Goal: Obtain resource: Obtain resource

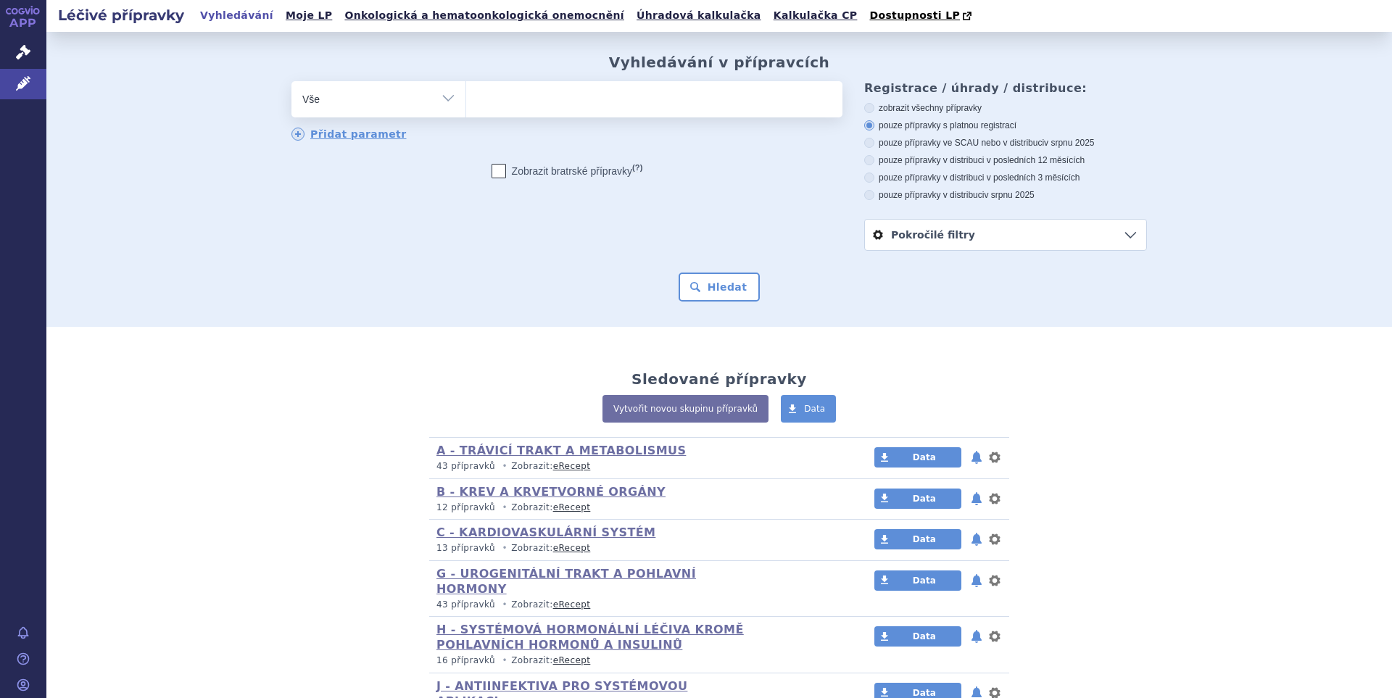
click at [629, 103] on ul at bounding box center [654, 96] width 376 height 30
click at [466, 103] on select at bounding box center [466, 98] width 1 height 36
paste input "B01AF03"
type input "B01AF03"
select select "B01AF03"
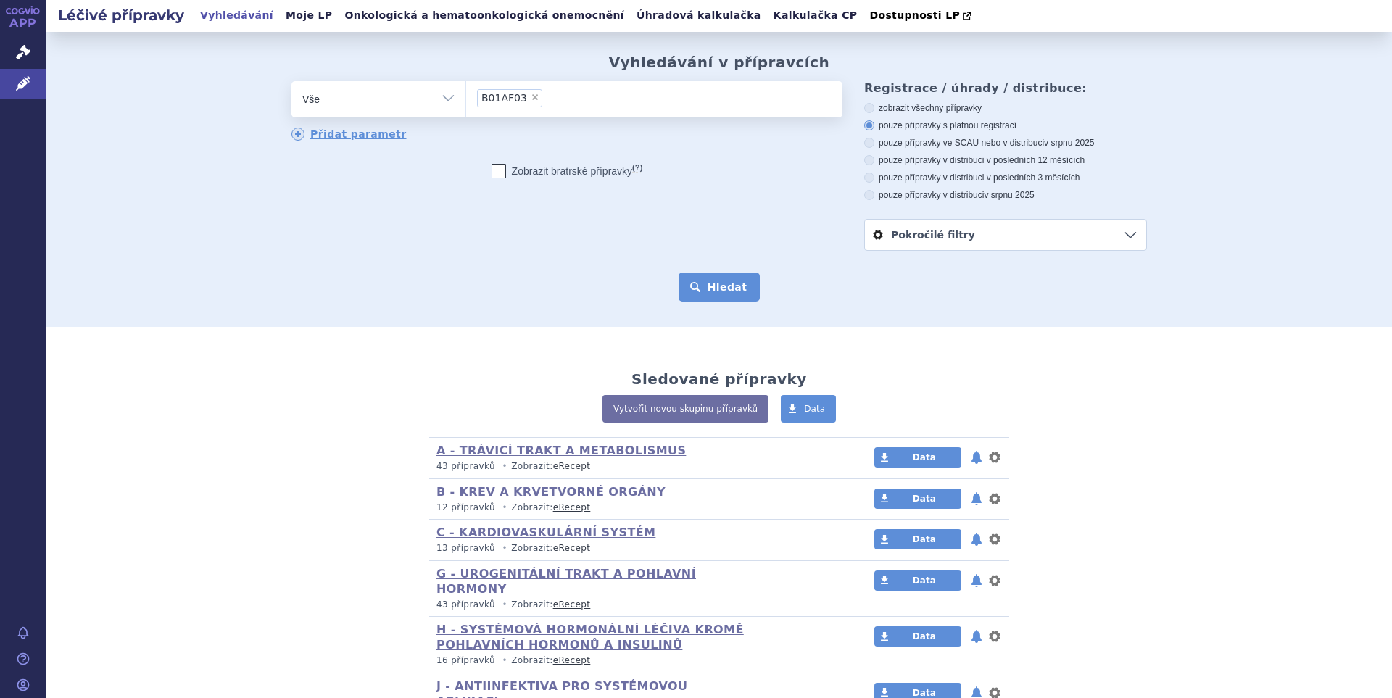
click at [691, 284] on button "Hledat" at bounding box center [720, 287] width 82 height 29
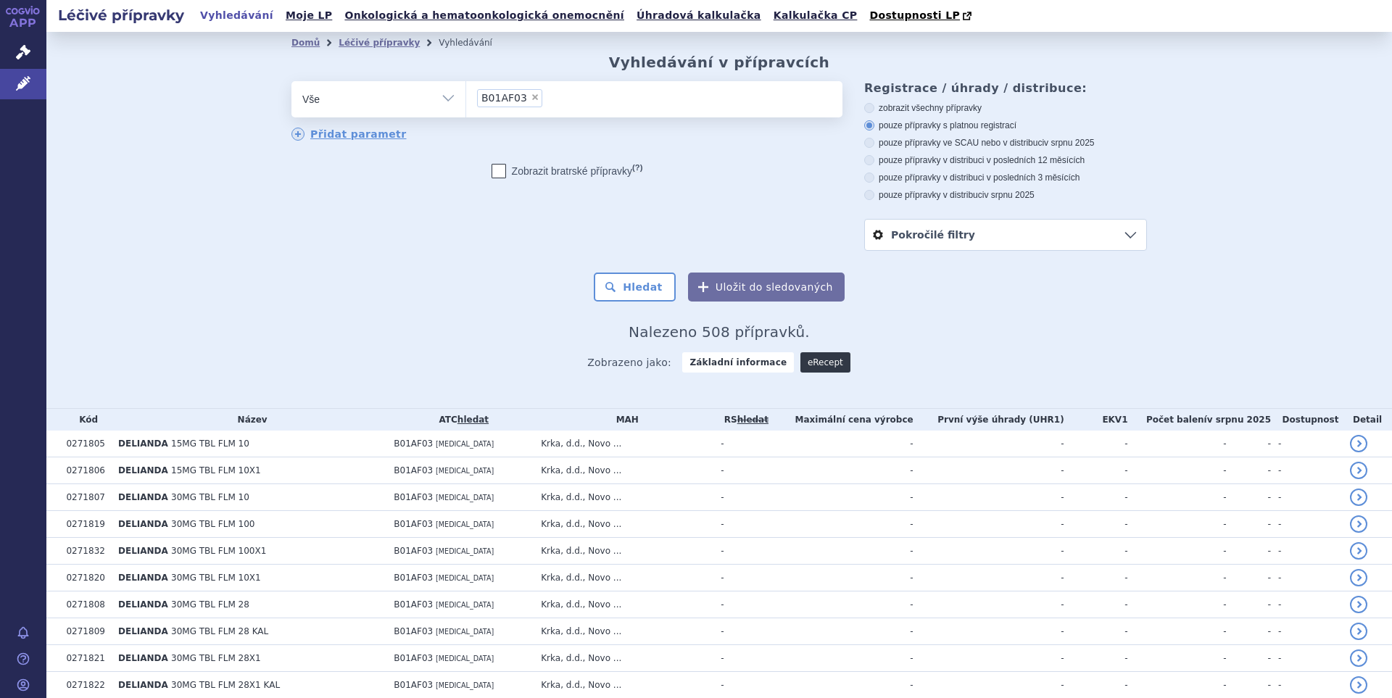
click at [806, 367] on link "eRecept" at bounding box center [826, 362] width 50 height 20
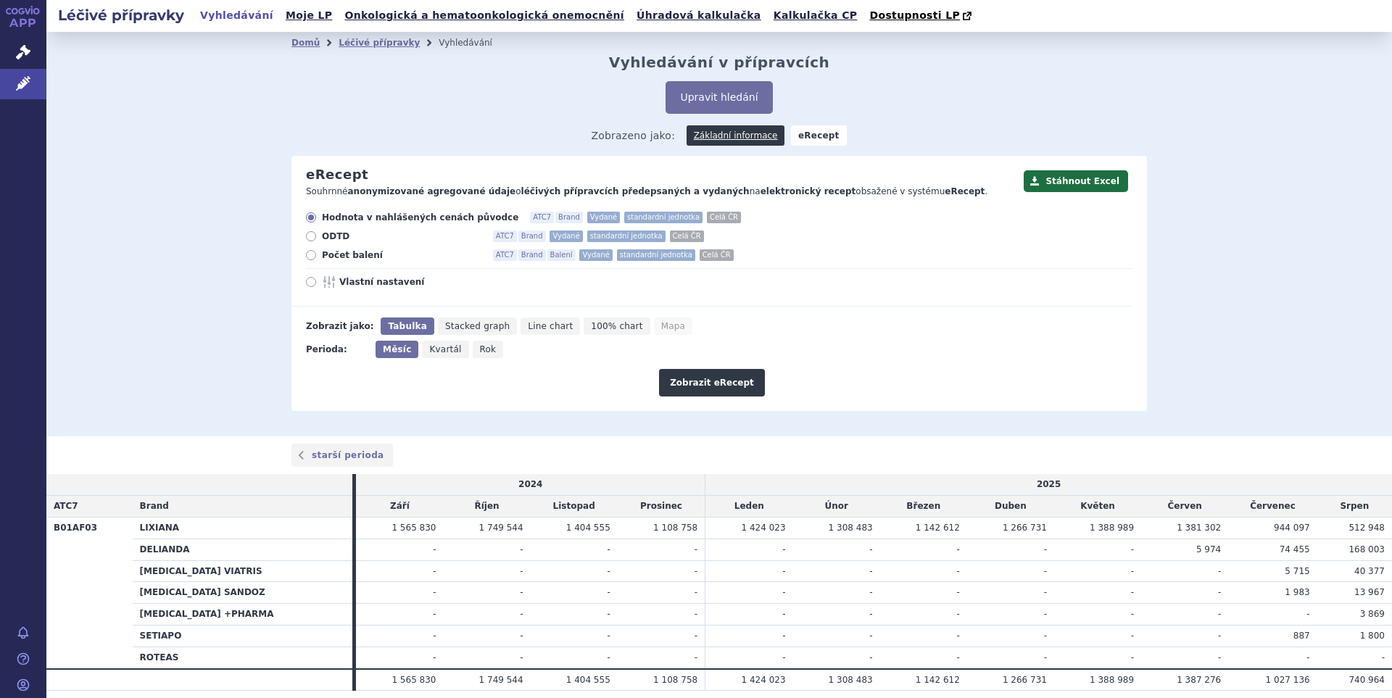
drag, startPoint x: 340, startPoint y: 276, endPoint x: 354, endPoint y: 280, distance: 14.2
click at [354, 280] on div "Hodnota v nahlášených cenách původce ATC7 Brand Vydané standardní jednotka Celá…" at bounding box center [712, 259] width 841 height 95
click at [354, 283] on span "Vlastní nastavení" at bounding box center [419, 282] width 160 height 12
click at [317, 283] on input "Vlastní nastavení" at bounding box center [311, 283] width 9 height 9
radio input "true"
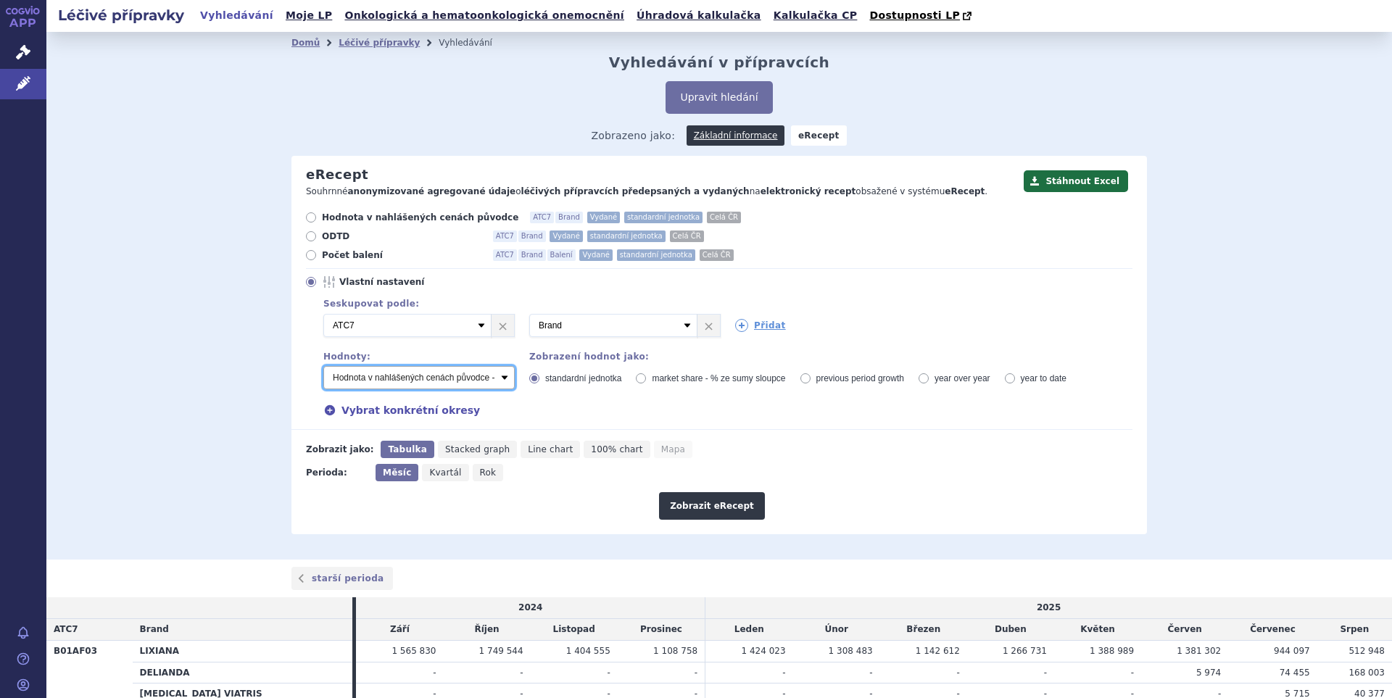
click at [497, 377] on select "Počet balení - vydané Hodnota v nahlášených cenách původce - vydané [DIS-13] Ho…" at bounding box center [418, 377] width 191 height 23
select select "vydanePackages"
click at [323, 367] on select "Počet balení - vydané Hodnota v nahlášených cenách původce - vydané [DIS-13] Ho…" at bounding box center [418, 377] width 191 height 23
click at [751, 324] on link "Přidat" at bounding box center [760, 325] width 51 height 13
click at [965, 324] on link "Přidat" at bounding box center [966, 325] width 51 height 13
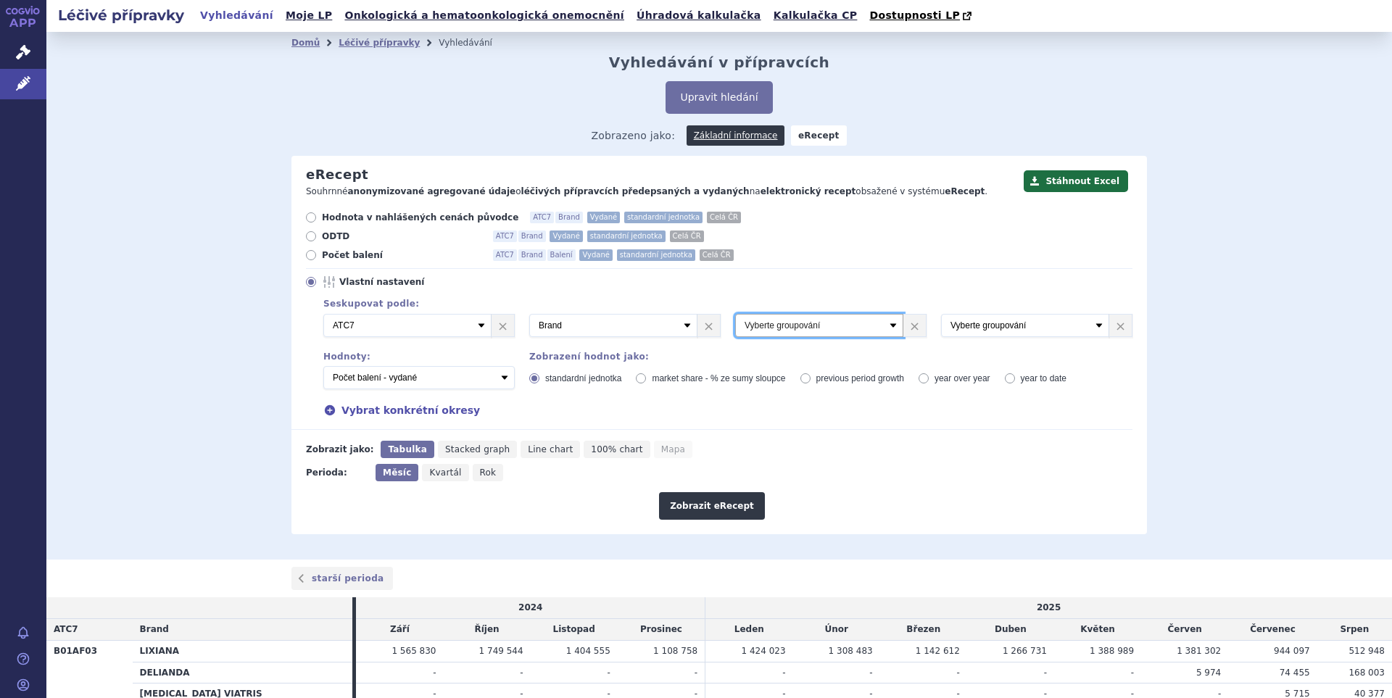
click at [887, 328] on select "Vyberte groupování ATC3 ATC5 ATC7 Brand Balení Síla Forma SÚKL kód MAH VPOIS Re…" at bounding box center [819, 325] width 168 height 23
select select "package"
click at [735, 315] on select "Vyberte groupování ATC3 ATC5 ATC7 Brand Balení Síla Forma SÚKL kód MAH VPOIS Re…" at bounding box center [819, 325] width 168 height 23
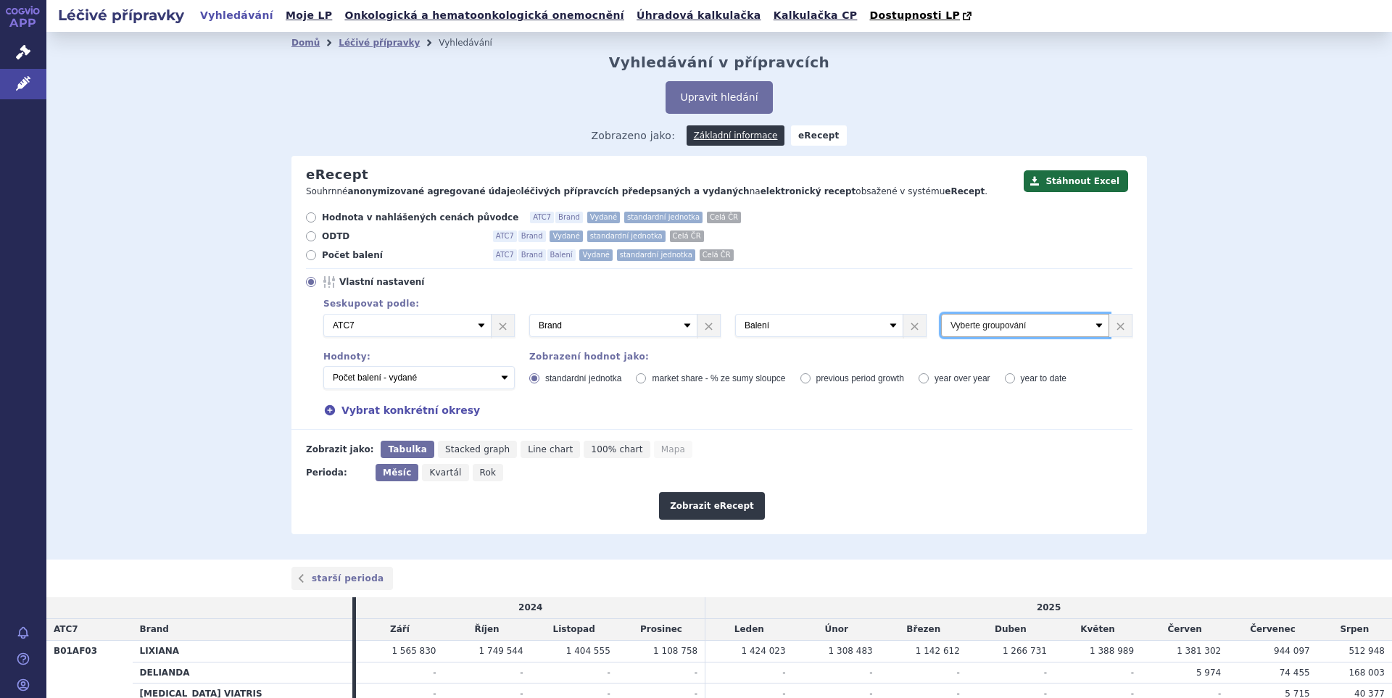
click at [1091, 323] on select "Vyberte groupování ATC3 ATC5 ATC7 Brand Balení Síla Forma SÚKL kód MAH VPOIS Re…" at bounding box center [1025, 325] width 168 height 23
select select "districtName"
click at [941, 315] on select "Vyberte groupování ATC3 ATC5 ATC7 Brand Balení Síla Forma SÚKL kód MAH VPOIS Re…" at bounding box center [1025, 325] width 168 height 23
click at [717, 503] on button "Zobrazit eRecept" at bounding box center [712, 506] width 106 height 28
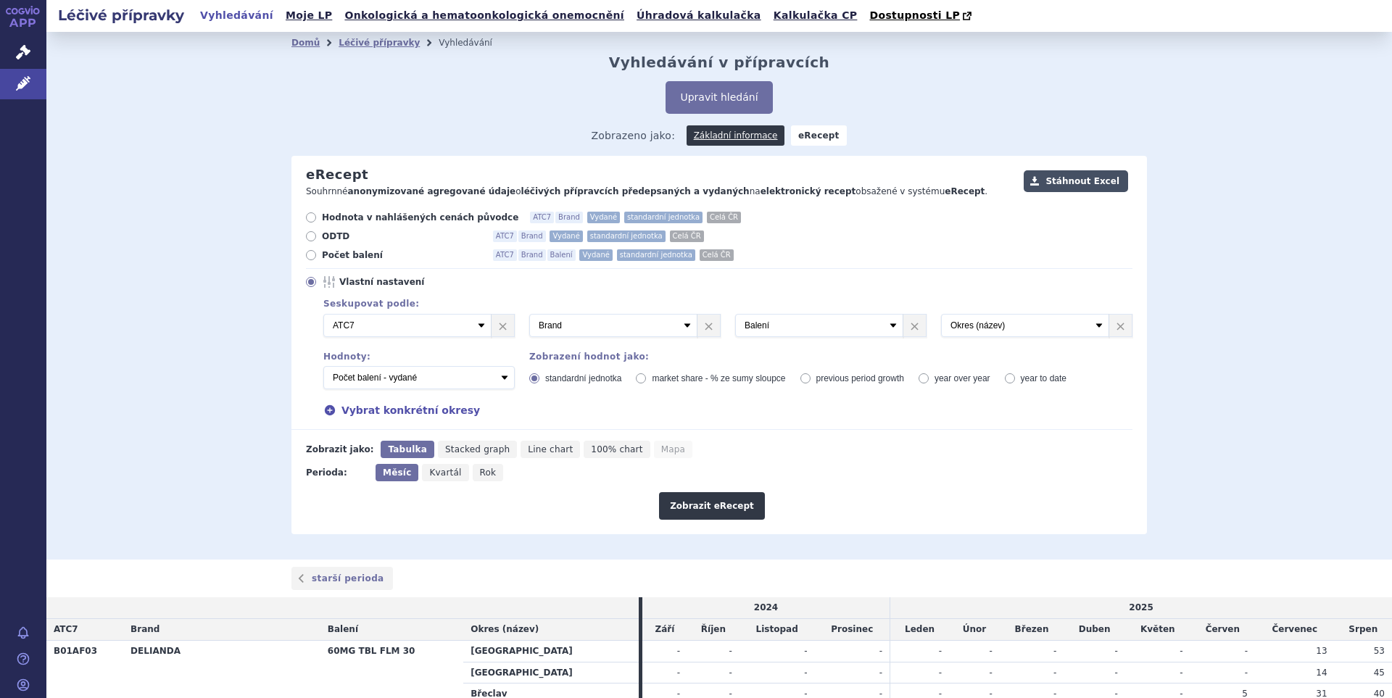
click at [1083, 183] on button "Stáhnout Excel" at bounding box center [1076, 181] width 104 height 22
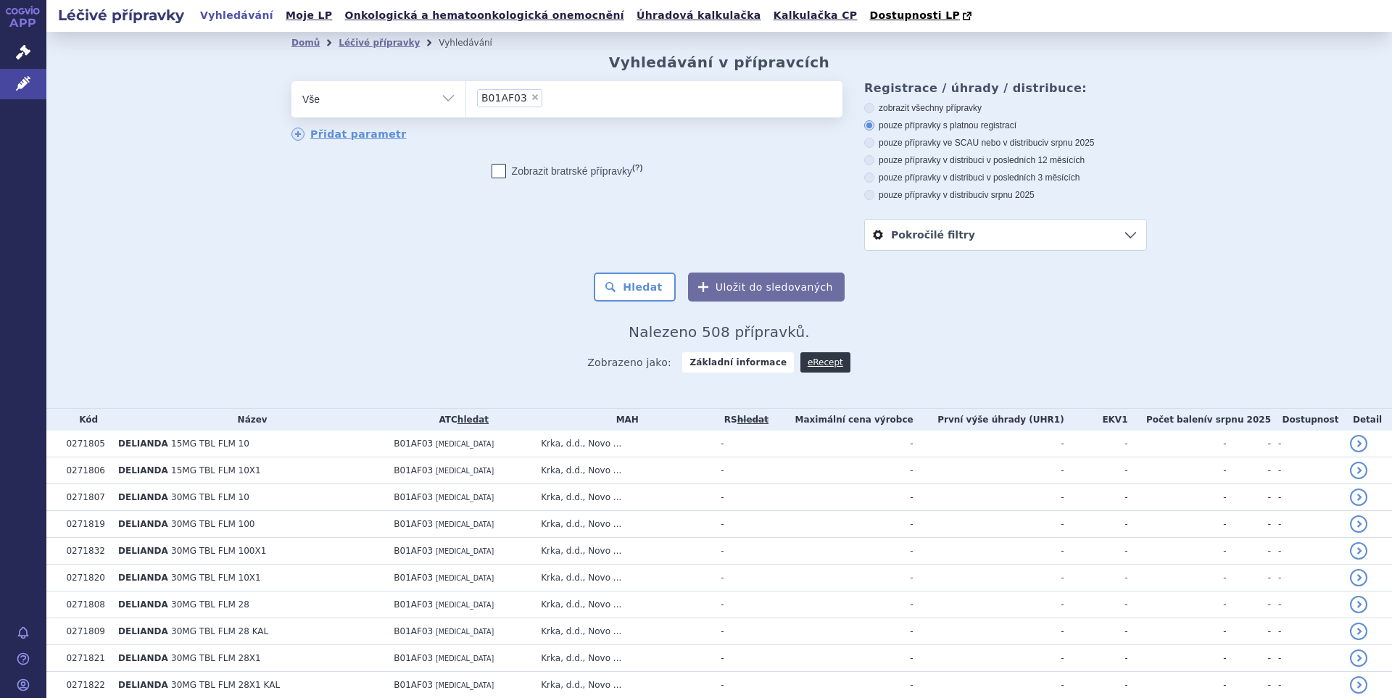
click at [531, 99] on span "×" at bounding box center [535, 97] width 9 height 9
click at [466, 99] on select "B01AF03" at bounding box center [466, 98] width 1 height 36
select select
paste input "B01AF01"
type input "B01AF01"
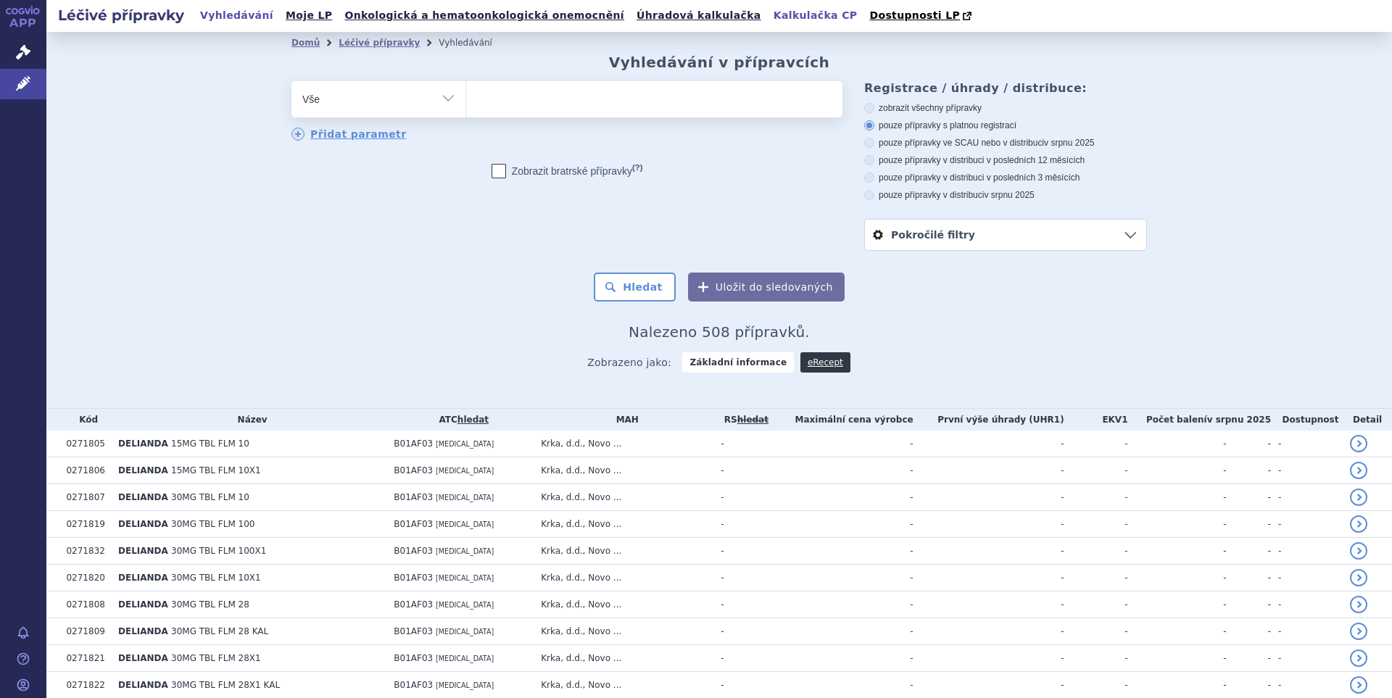
select select "B01AF01"
click at [642, 286] on button "Hledat" at bounding box center [635, 287] width 82 height 29
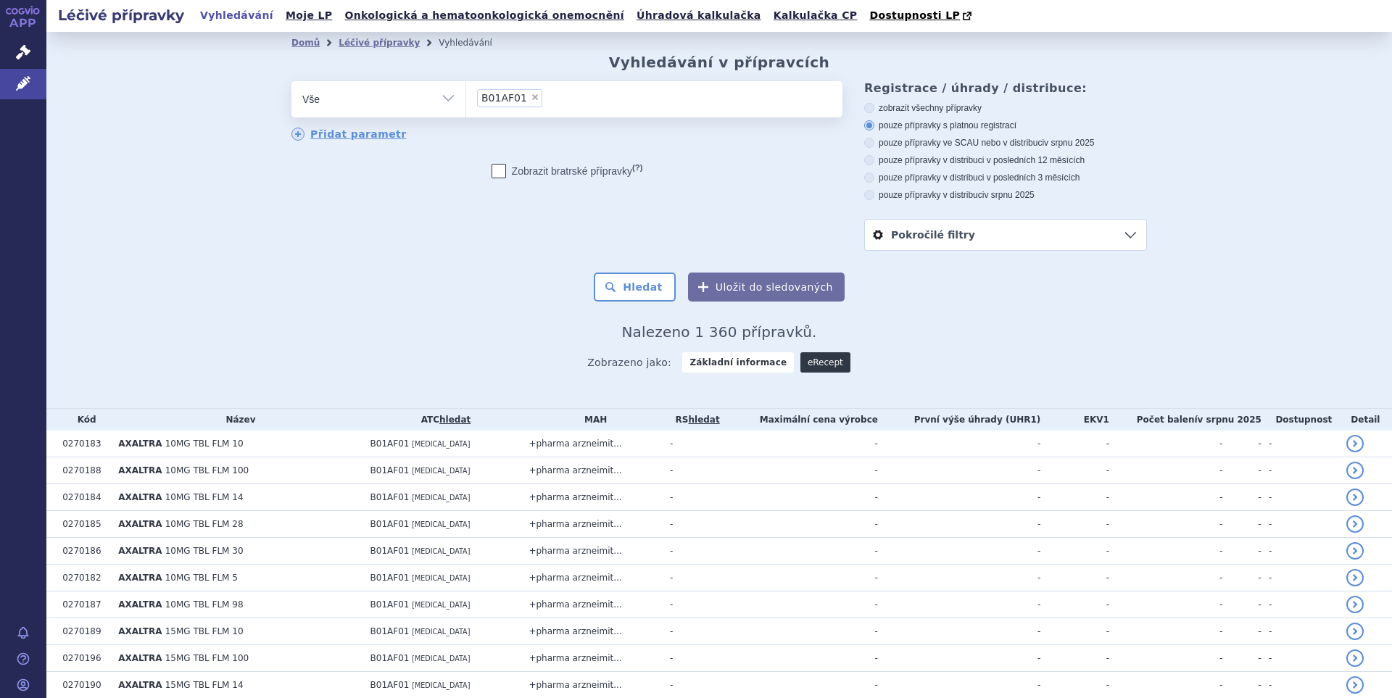
click at [808, 364] on link "eRecept" at bounding box center [826, 362] width 50 height 20
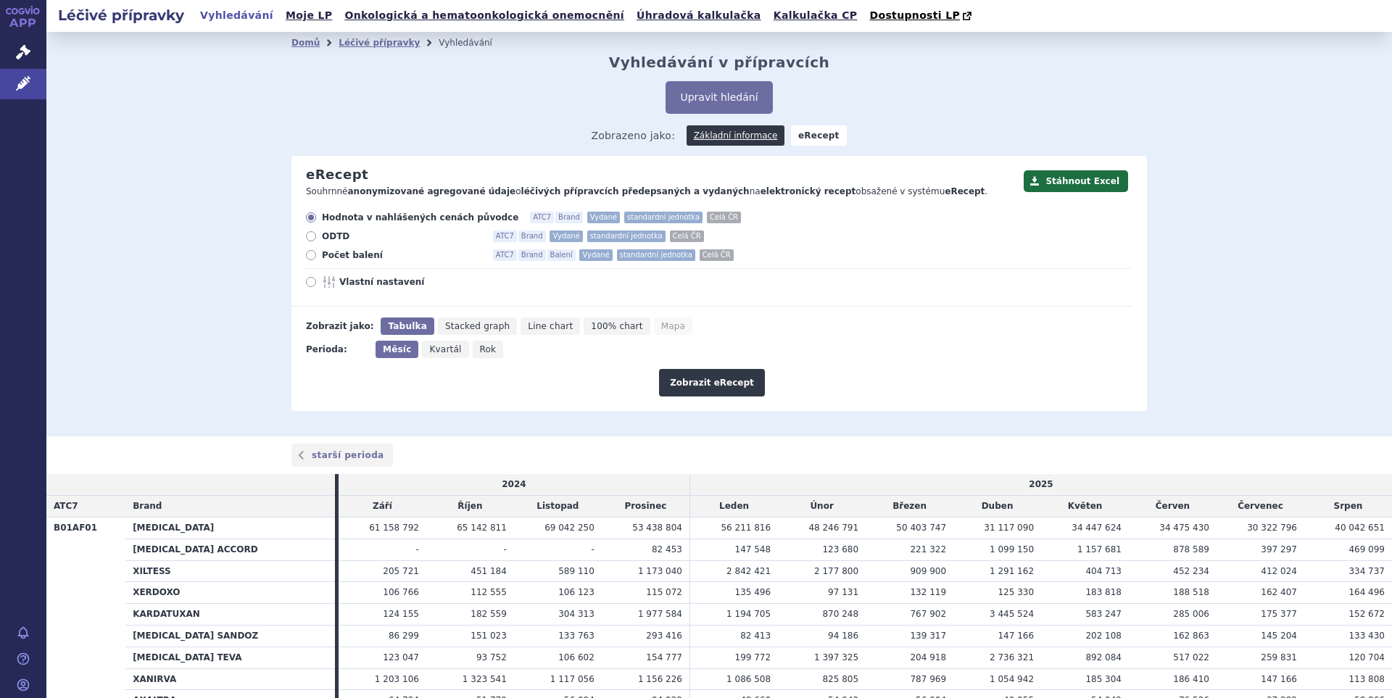
click at [384, 278] on span "Vlastní nastavení" at bounding box center [419, 282] width 160 height 12
click at [317, 279] on input "Vlastní nastavení" at bounding box center [311, 283] width 9 height 9
radio input "true"
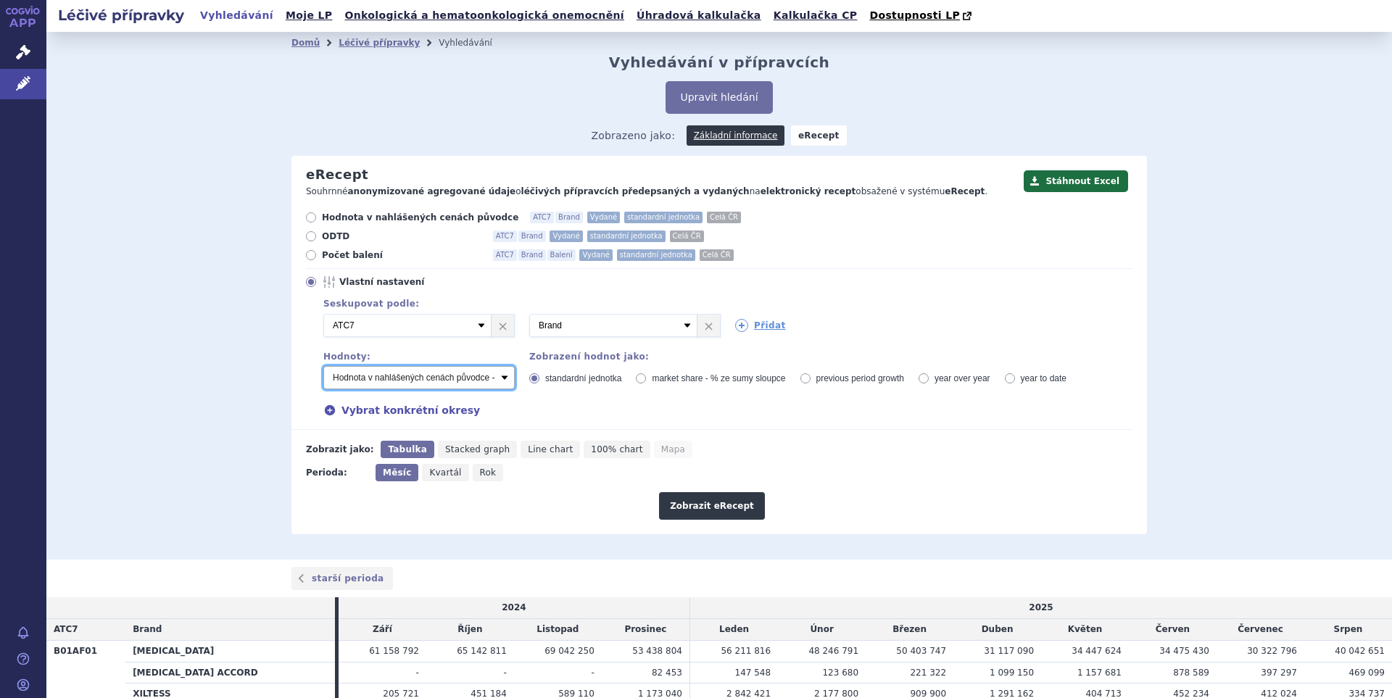
click at [495, 377] on select "Počet balení - vydané Hodnota v nahlášených cenách původce - vydané [DIS-13] Ho…" at bounding box center [418, 377] width 191 height 23
select select "predepsanePackages"
click at [323, 367] on select "Počet balení - vydané Hodnota v nahlášených cenách původce - vydané [DIS-13] Ho…" at bounding box center [418, 377] width 191 height 23
click at [766, 329] on link "Přidat" at bounding box center [760, 325] width 51 height 13
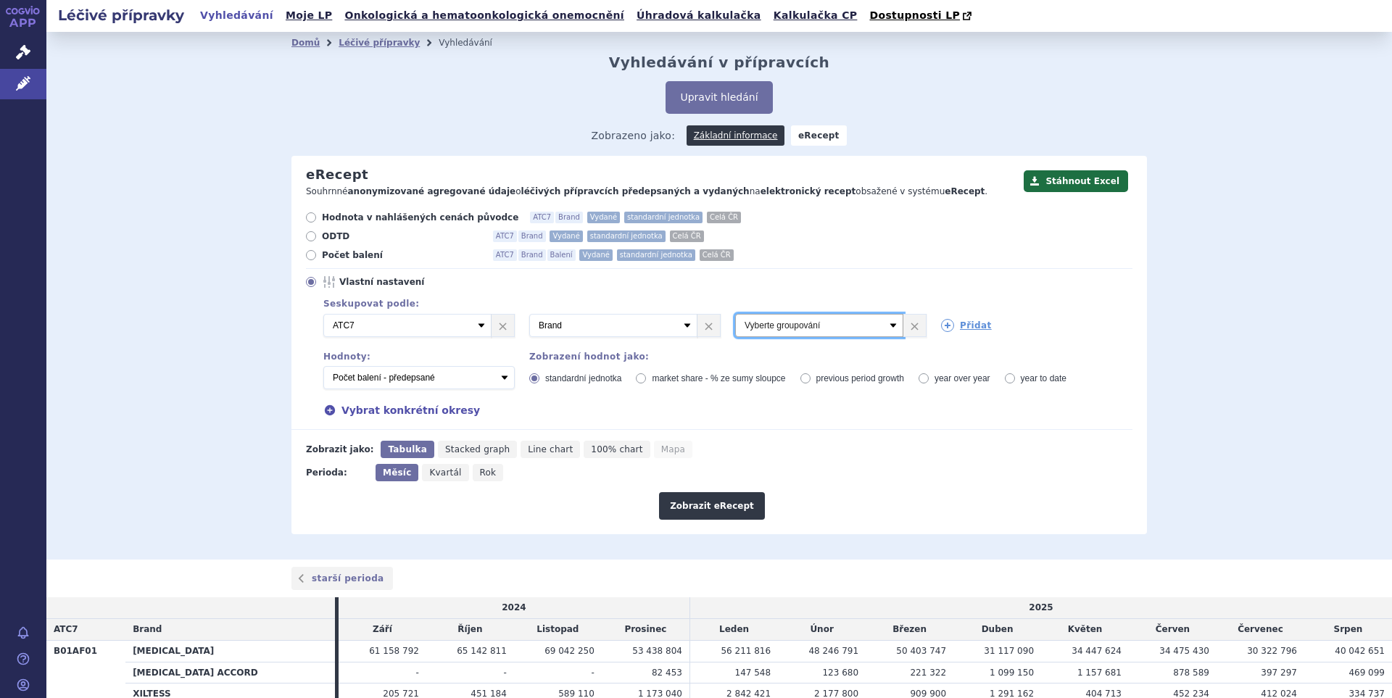
click at [819, 324] on select "Vyberte groupování ATC3 ATC5 ATC7 Brand Balení Síla Forma SÚKL kód MAH VPOIS Re…" at bounding box center [819, 325] width 168 height 23
select select "dosageStrength"
click at [735, 315] on select "Vyberte groupování ATC3 ATC5 ATC7 Brand Balení Síla Forma SÚKL kód MAH VPOIS Re…" at bounding box center [819, 325] width 168 height 23
click at [968, 331] on link "Přidat" at bounding box center [966, 325] width 51 height 13
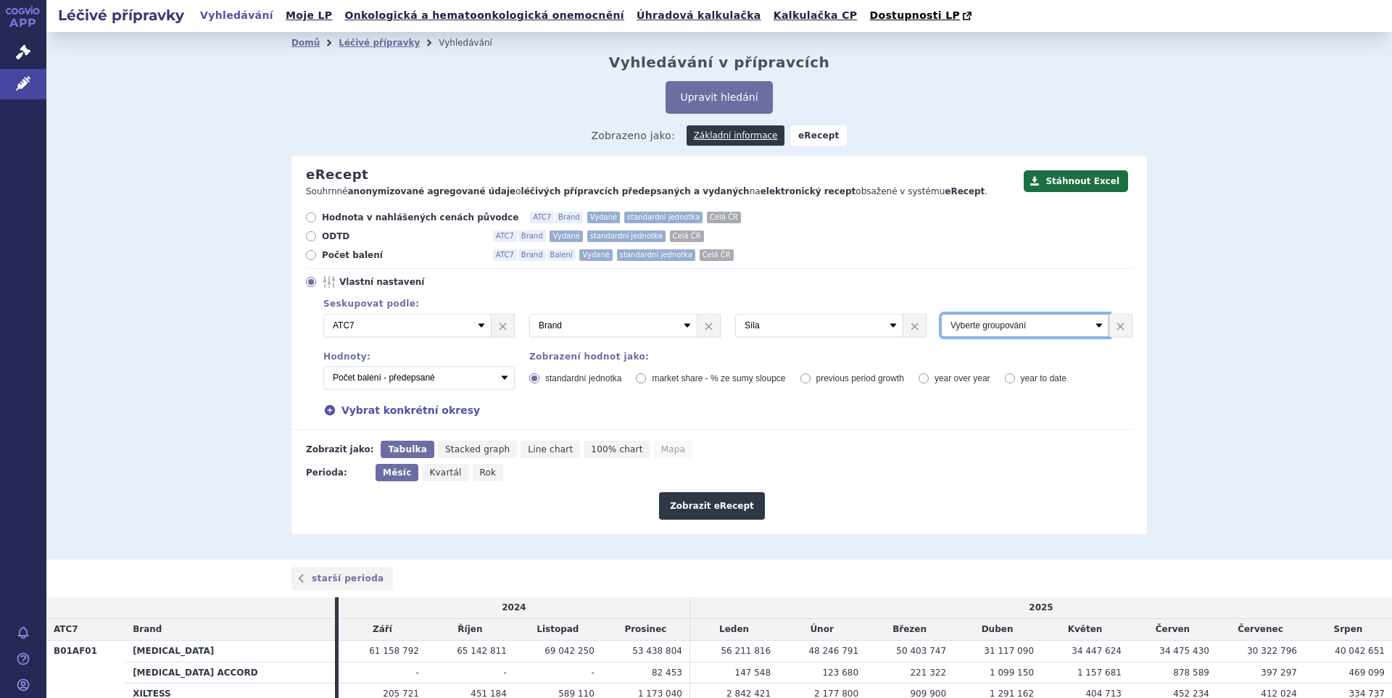
drag, startPoint x: 1020, startPoint y: 326, endPoint x: 986, endPoint y: 321, distance: 34.5
click at [986, 321] on select "Vyberte groupování ATC3 ATC5 ATC7 Brand Balení Síla Forma SÚKL kód MAH VPOIS Re…" at bounding box center [1025, 325] width 168 height 23
select select "districtName"
click at [941, 315] on select "Vyberte groupování ATC3 ATC5 ATC7 Brand Balení Síla Forma SÚKL kód MAH VPOIS Re…" at bounding box center [1025, 325] width 168 height 23
click at [721, 503] on button "Zobrazit eRecept" at bounding box center [712, 506] width 106 height 28
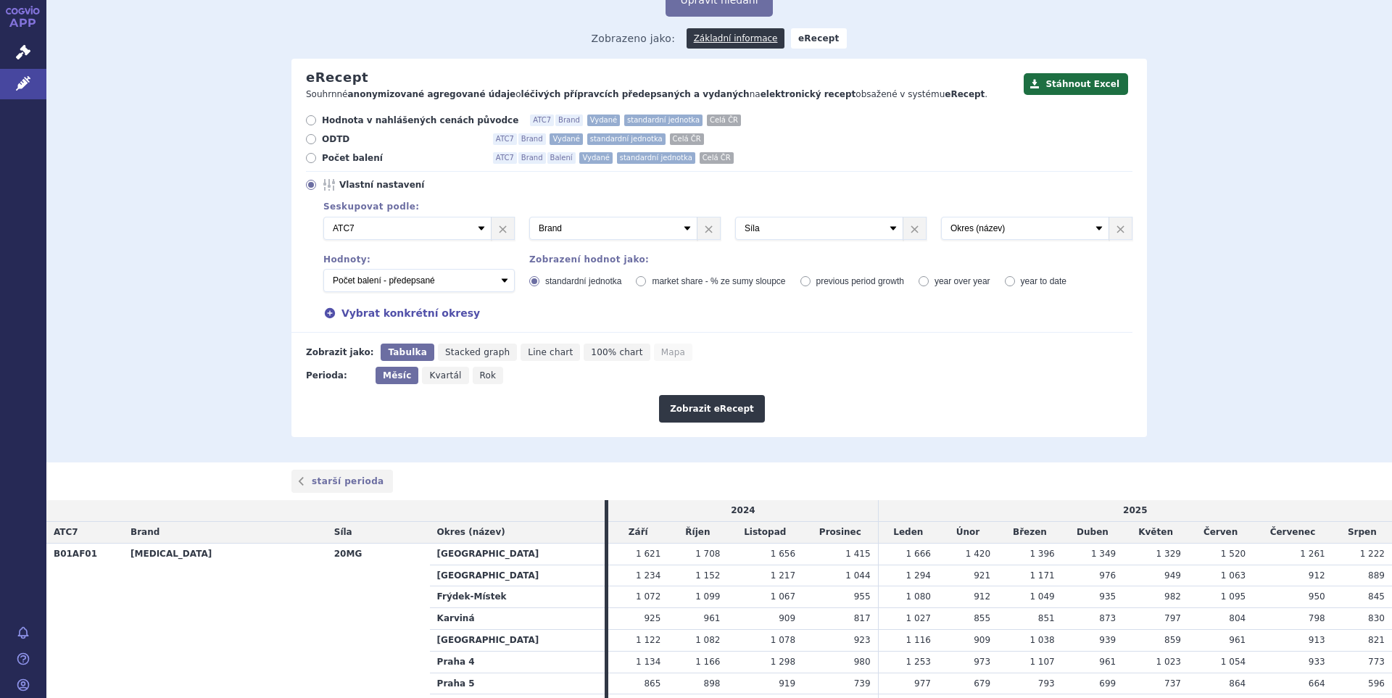
scroll to position [75, 0]
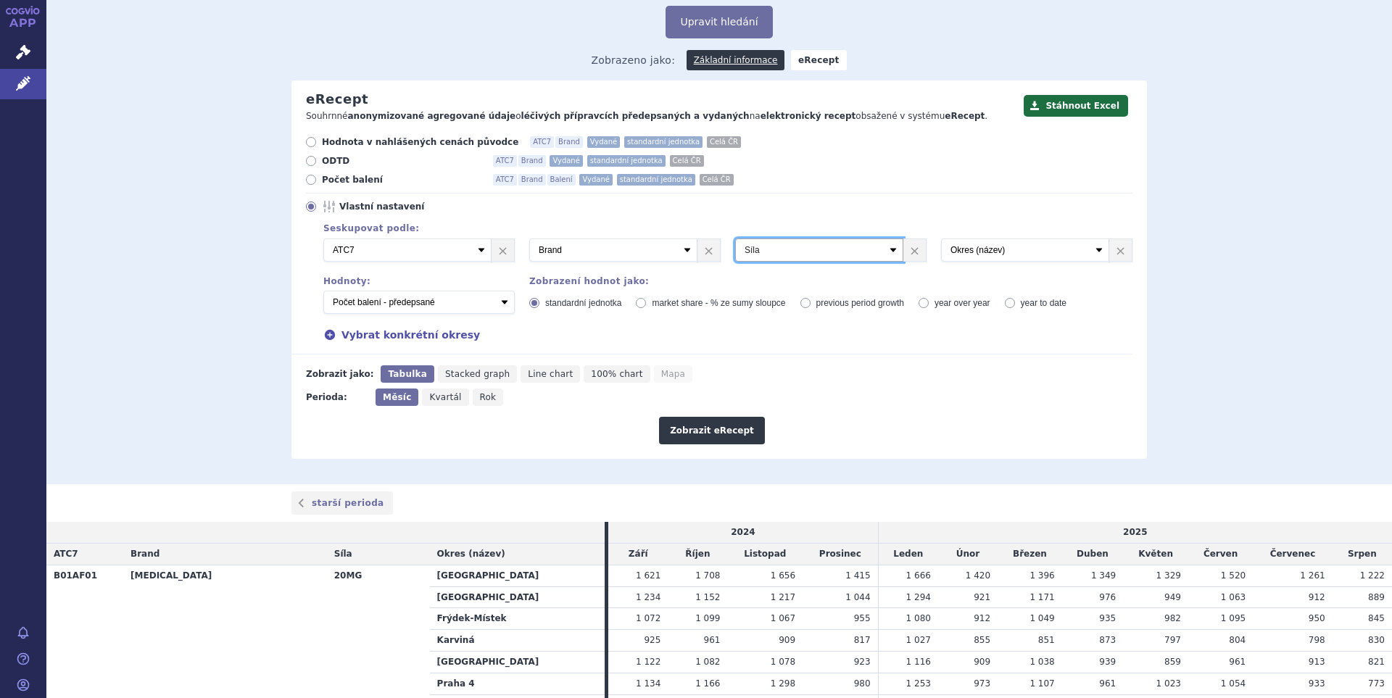
click at [890, 247] on select "Vyberte groupování ATC3 ATC5 ATC7 Brand Balení Síla Forma SÚKL kód MAH VPOIS Re…" at bounding box center [819, 250] width 168 height 23
select select "package"
click at [735, 239] on select "Vyberte groupování ATC3 ATC5 ATC7 Brand Balení Síla Forma SÚKL kód MAH VPOIS Re…" at bounding box center [819, 250] width 168 height 23
click at [715, 432] on button "Zobrazit eRecept" at bounding box center [712, 431] width 106 height 28
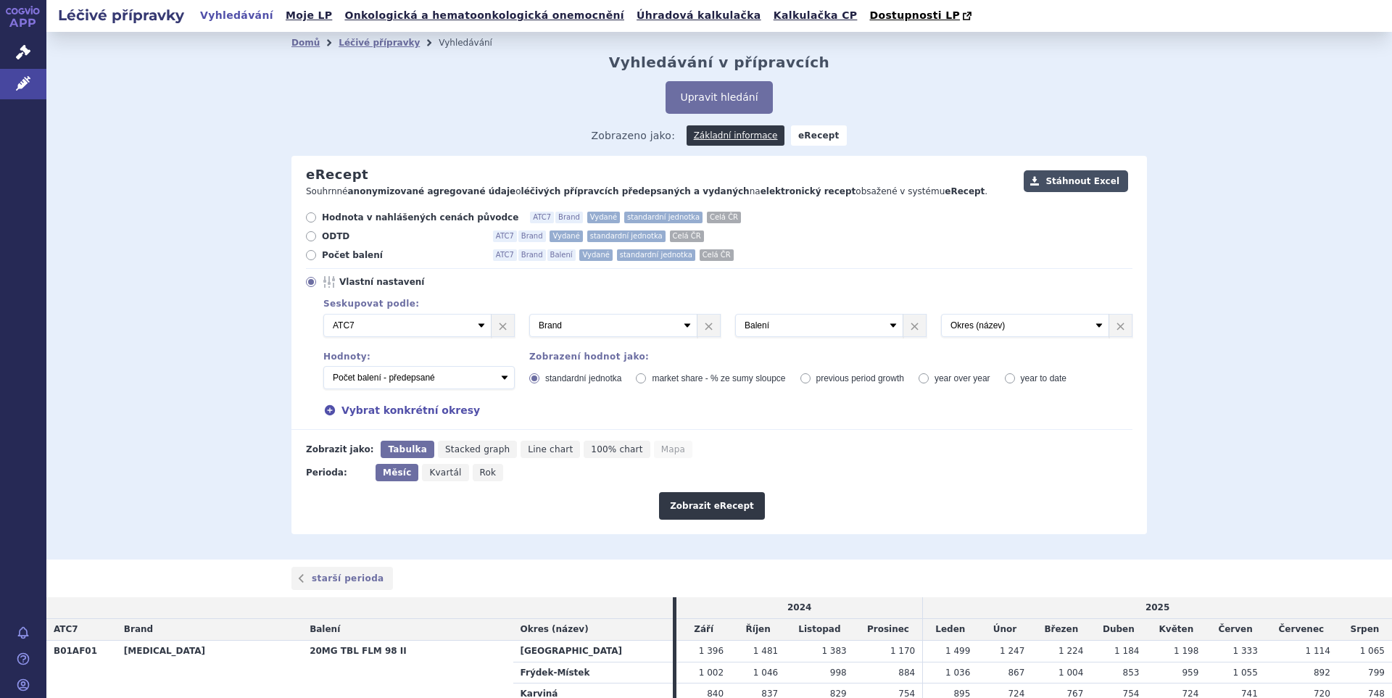
click at [1072, 186] on button "Stáhnout Excel" at bounding box center [1076, 181] width 104 height 22
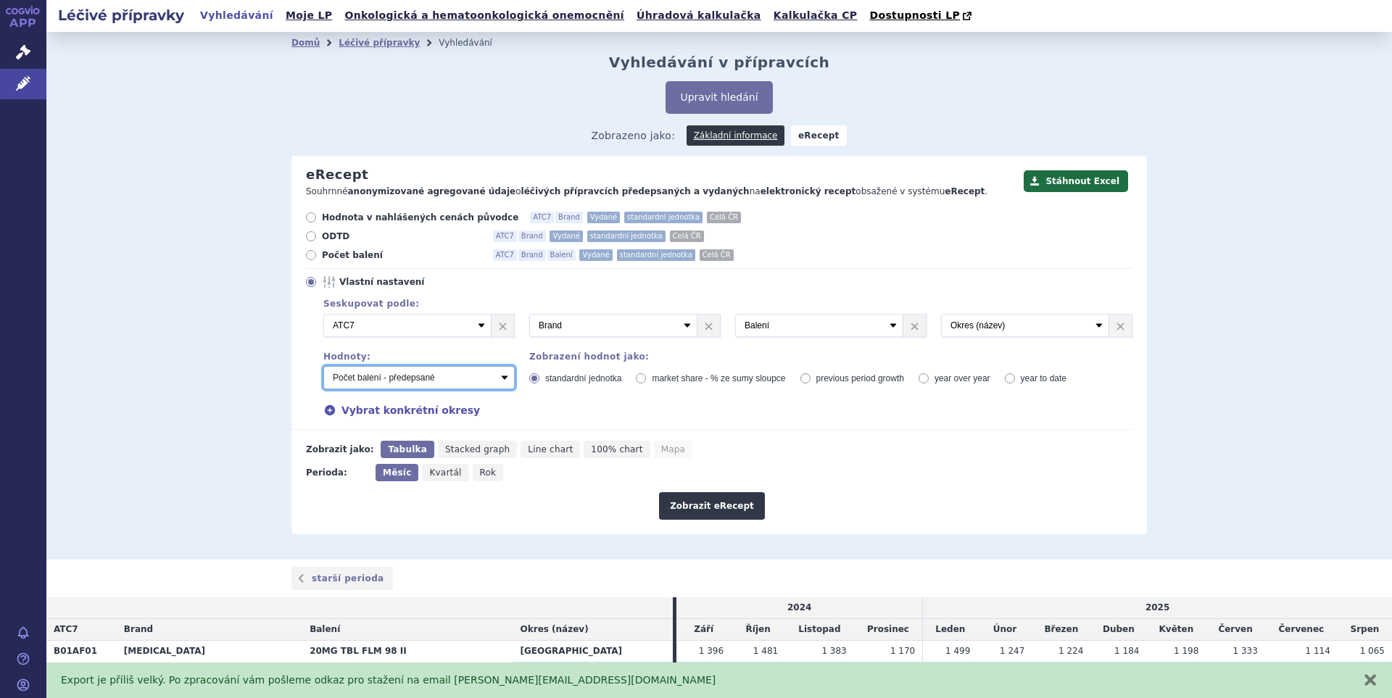
click at [502, 385] on select "Počet balení - vydané Hodnota v nahlášených cenách původce - vydané [DIS-13] Ho…" at bounding box center [418, 377] width 191 height 23
select select "vydanePackages"
click at [323, 367] on select "Počet balení - vydané Hodnota v nahlášených cenách původce - vydané [DIS-13] Ho…" at bounding box center [418, 377] width 191 height 23
click at [721, 509] on button "Zobrazit eRecept" at bounding box center [712, 506] width 106 height 28
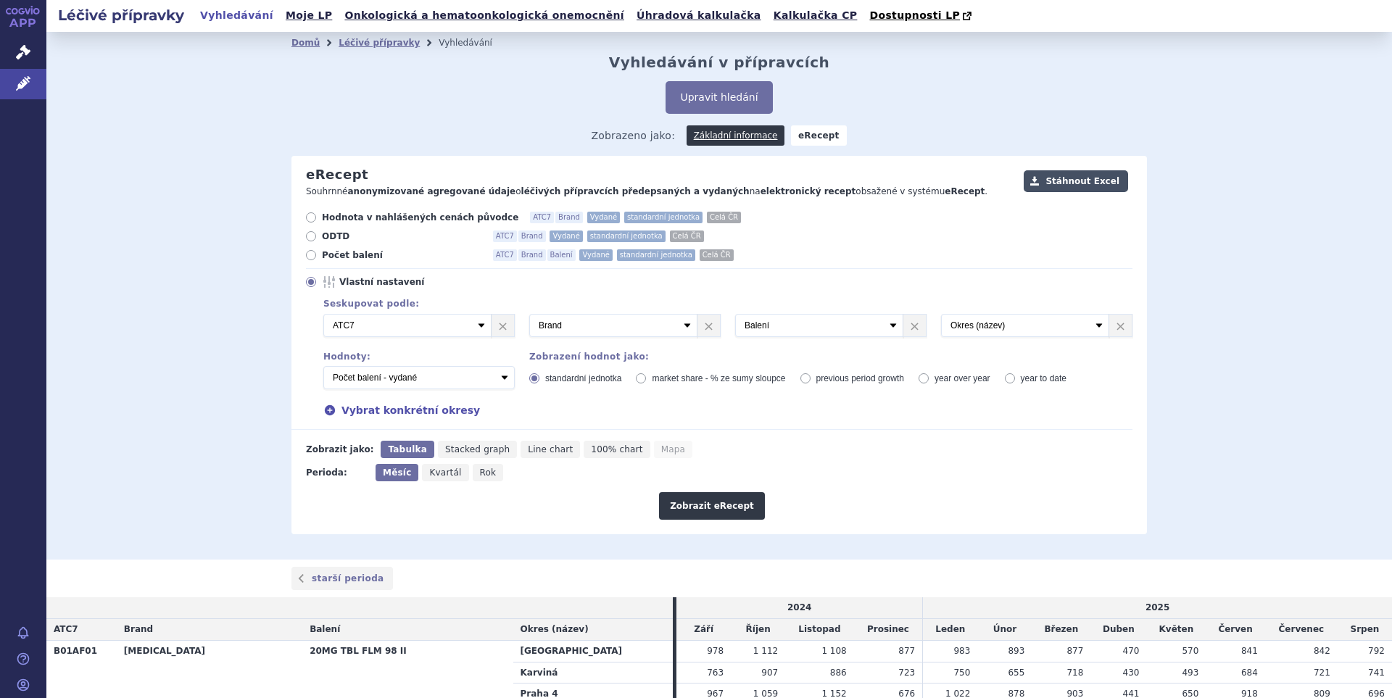
click at [1073, 182] on button "Stáhnout Excel" at bounding box center [1076, 181] width 104 height 22
